Goal: Check status: Check status

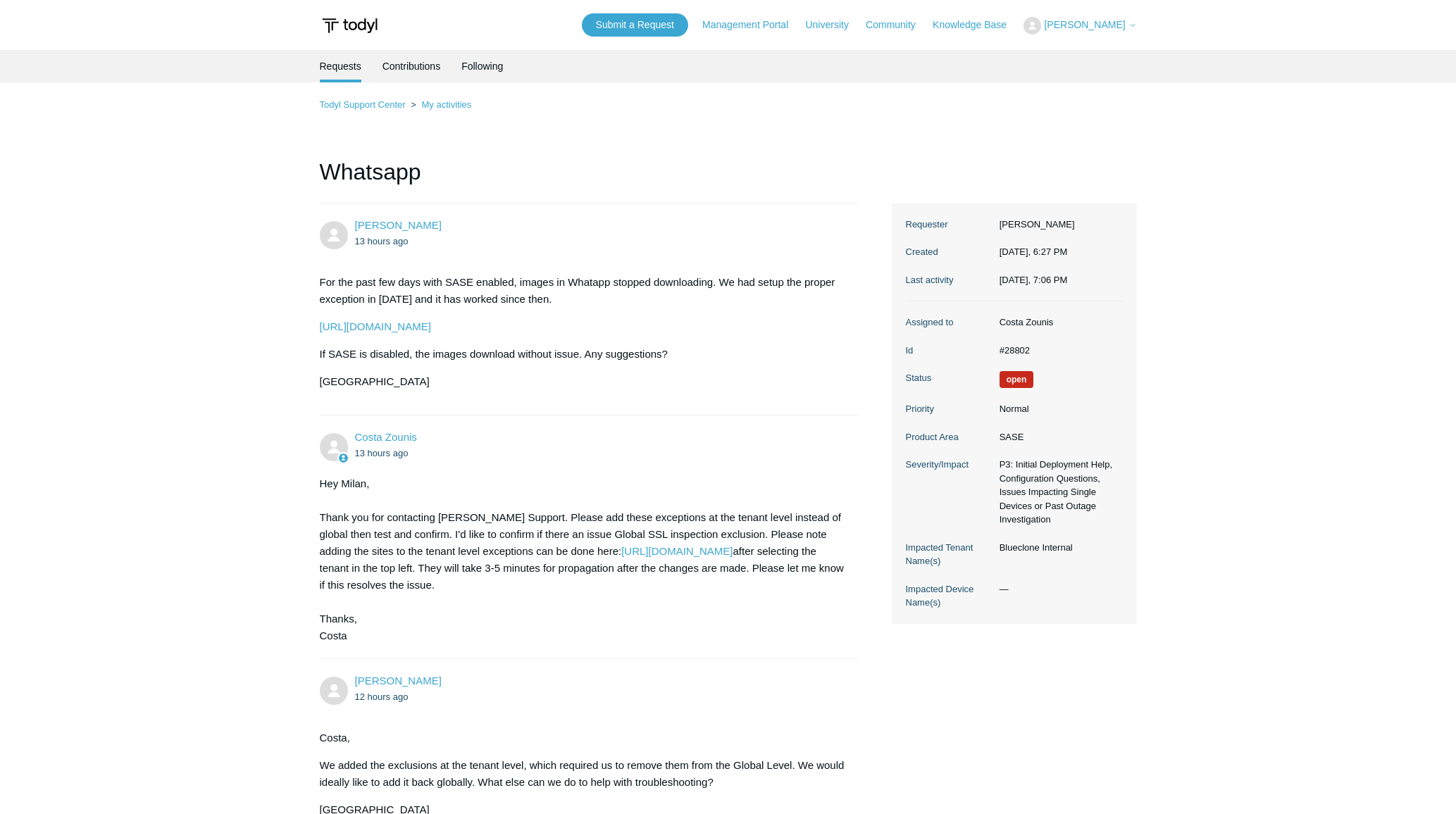
scroll to position [240, 0]
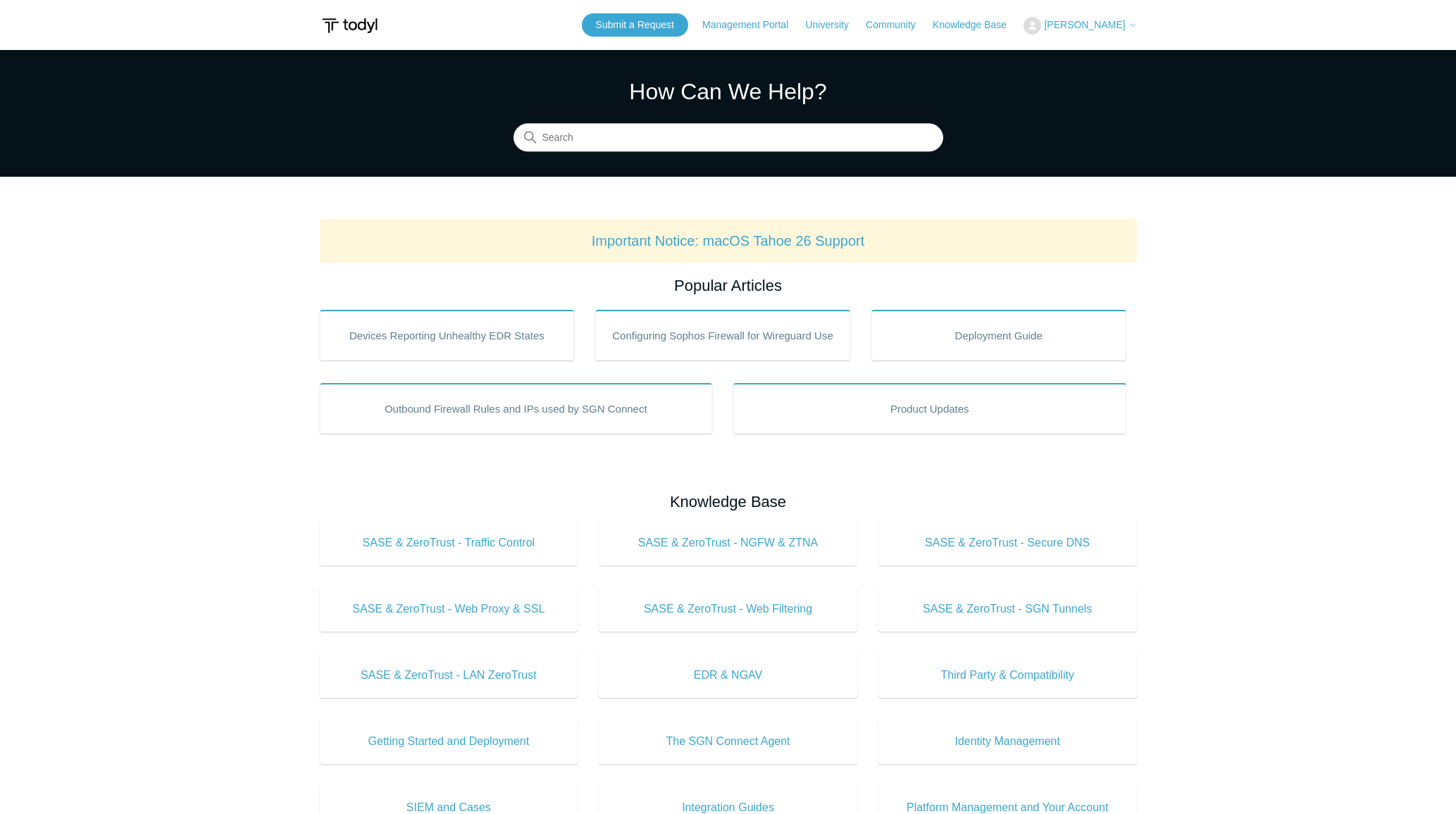
click at [1093, 25] on span "[PERSON_NAME]" at bounding box center [1084, 25] width 81 height 12
click at [1098, 50] on link "My Support Requests" at bounding box center [1093, 55] width 137 height 25
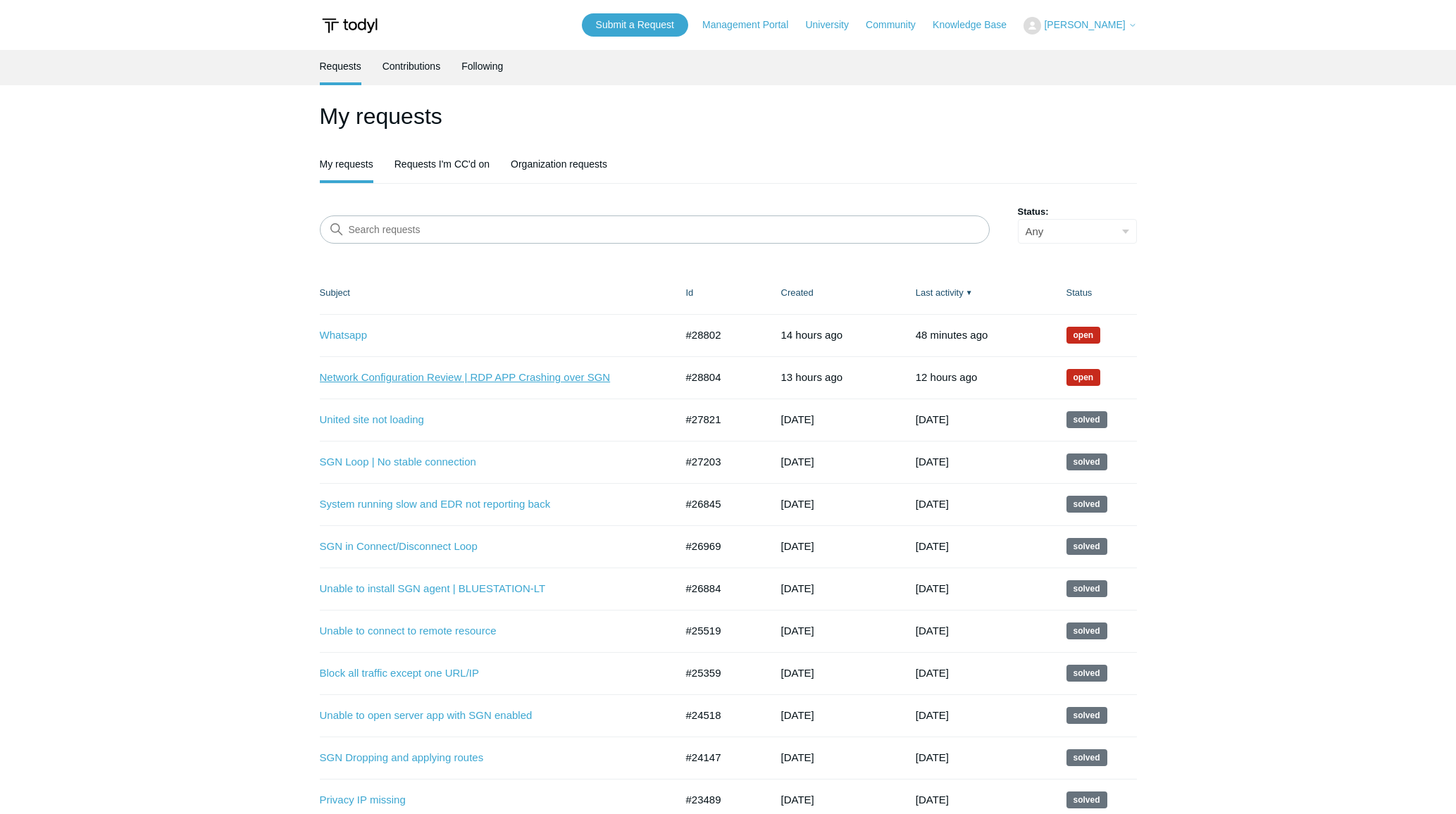
click at [407, 378] on link "Network Configuration Review | RDP APP Crashing over SGN" at bounding box center [487, 378] width 334 height 16
click at [334, 334] on link "Whatsapp" at bounding box center [487, 336] width 334 height 16
click at [361, 376] on link "Network Configuration Review | RDP APP Crashing over SGN" at bounding box center [487, 378] width 334 height 16
